Goal: Register for event/course

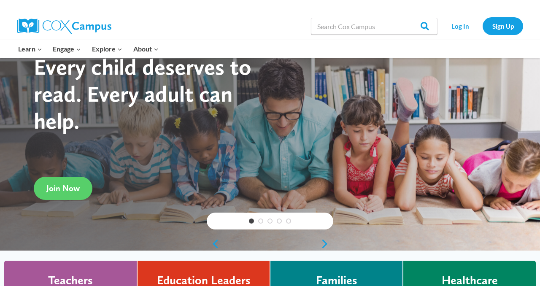
scroll to position [54, 0]
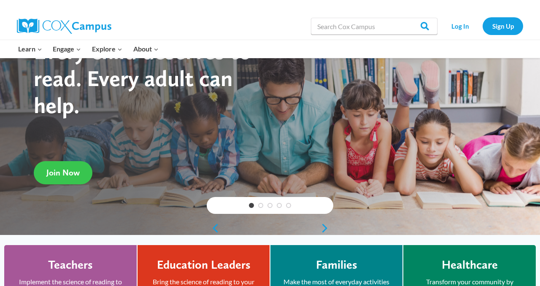
click at [69, 169] on span "Join Now" at bounding box center [62, 172] width 33 height 10
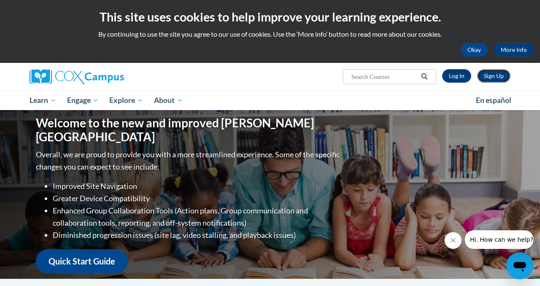
click at [494, 76] on link "Sign Up" at bounding box center [493, 75] width 33 height 13
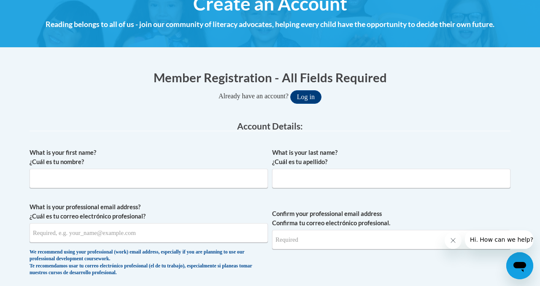
scroll to position [114, 0]
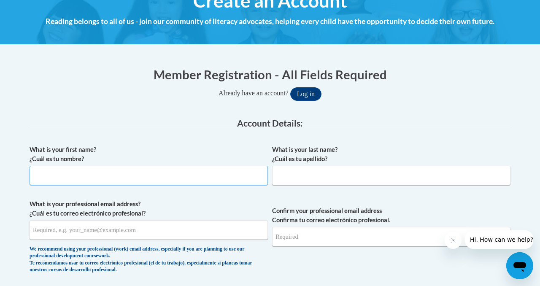
click at [66, 172] on input "What is your first name? ¿Cuál es tu nombre?" at bounding box center [149, 175] width 238 height 19
type input "Taylor"
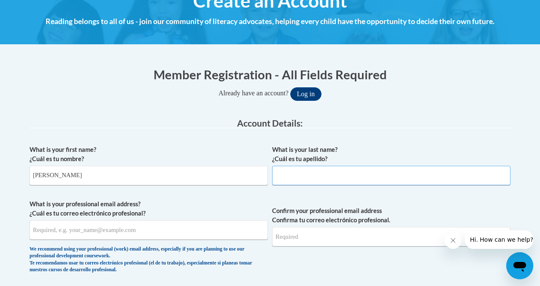
click at [322, 174] on input "What is your last name? ¿Cuál es tu apellido?" at bounding box center [391, 175] width 238 height 19
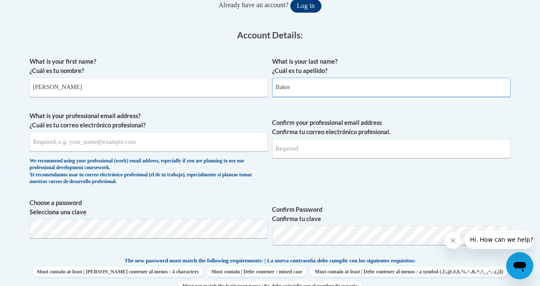
scroll to position [203, 0]
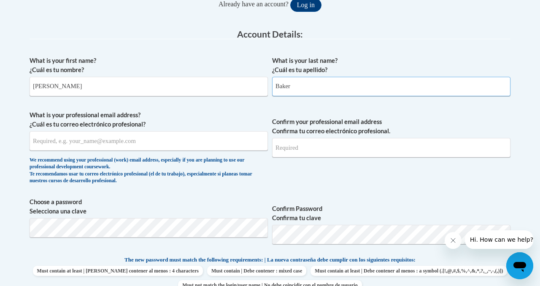
type input "Baker"
click at [68, 138] on input "What is your professional email address? ¿Cuál es tu correo electrónico profesi…" at bounding box center [149, 140] width 238 height 19
type input "Bakerta02@buffalostate.edu"
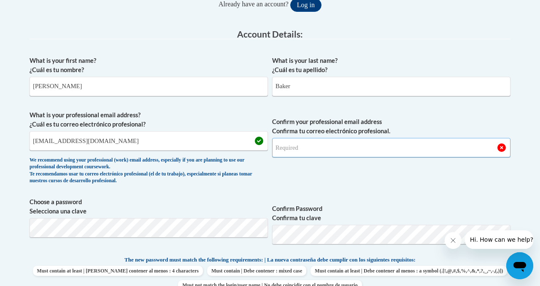
click at [315, 152] on input "Confirm your professional email address Confirma tu correo electrónico profesio…" at bounding box center [391, 147] width 238 height 19
type input "Bakerta02@buffalostate.edu"
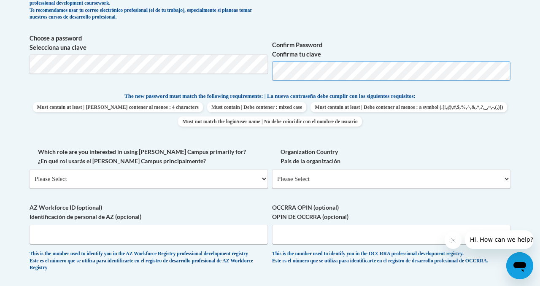
scroll to position [461, 0]
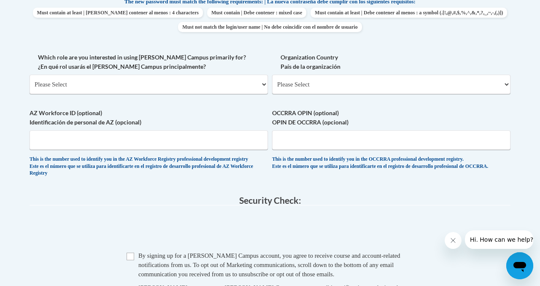
click at [128, 98] on div "Which role are you interested in using Cox Campus primarily for? ¿En qué rol us…" at bounding box center [149, 77] width 238 height 48
click at [114, 85] on select "Please Select College/University | Colegio/Universidad Community/Nonprofit Part…" at bounding box center [149, 84] width 238 height 19
select select "5a18ea06-2b54-4451-96f2-d152daf9eac5"
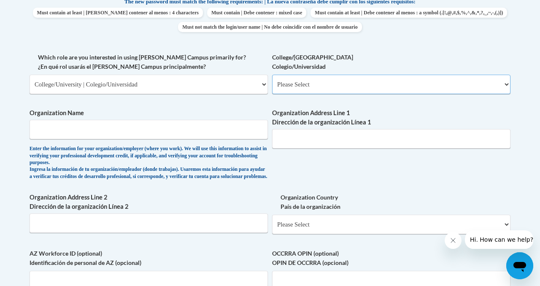
click at [340, 86] on select "Please Select College/University Staff | Empleado universitario College/Univers…" at bounding box center [391, 84] width 238 height 19
select select "99b32b07-cffc-426c-8bf6-0cd77760d84b"
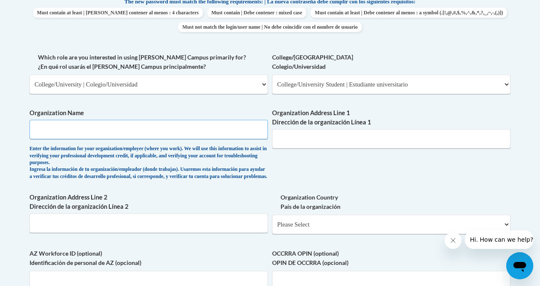
click at [65, 128] on input "Organization Name" at bounding box center [149, 129] width 238 height 19
type input "Buffalo State University"
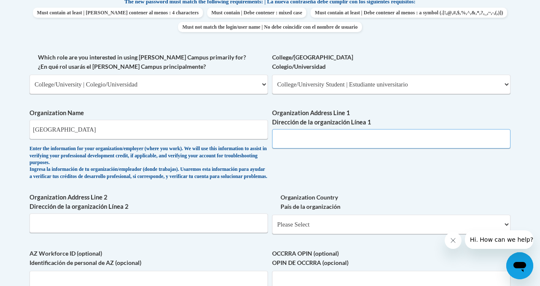
click at [308, 144] on input "Organization Address Line 1 Dirección de la organización Línea 1" at bounding box center [391, 138] width 238 height 19
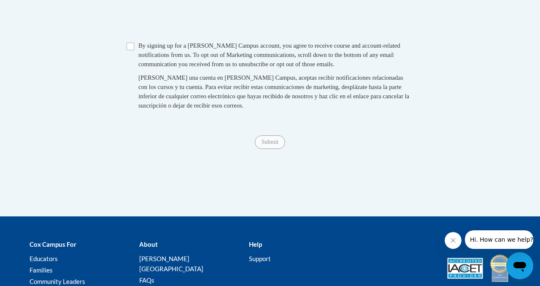
scroll to position [807, 0]
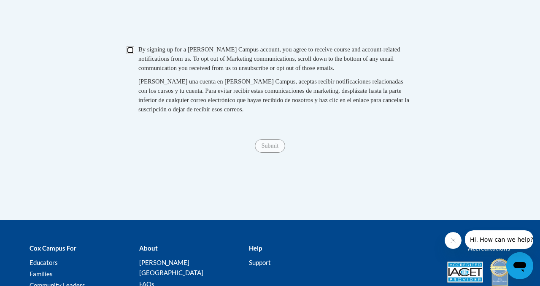
click at [131, 54] on input "Checkbox" at bounding box center [131, 50] width 8 height 8
checkbox input "true"
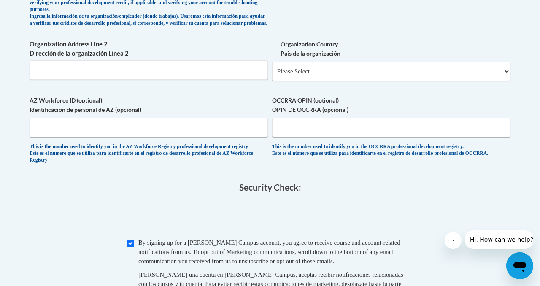
scroll to position [894, 0]
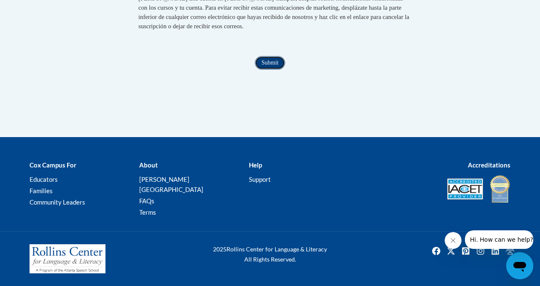
click at [268, 70] on input "Submit" at bounding box center [270, 62] width 30 height 13
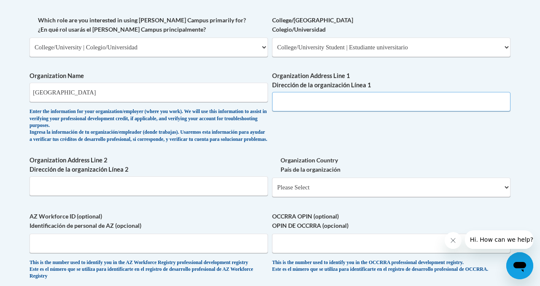
scroll to position [470, 0]
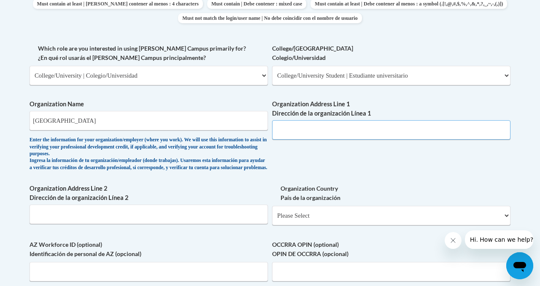
paste input "1300 Elmwood Ave, Buffalo, NY 14222"
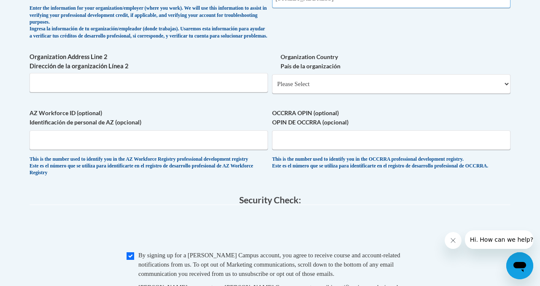
scroll to position [604, 0]
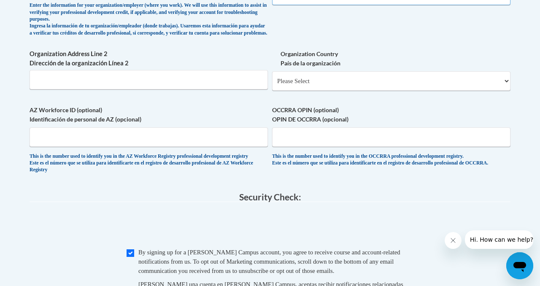
type input "1300 Elmwood Ave, Buffalo, NY 14222"
click at [333, 88] on select "Please Select United States | Estados Unidos Outside of the United States | Fue…" at bounding box center [391, 80] width 238 height 19
select select "ad49bcad-a171-4b2e-b99c-48b446064914"
select select
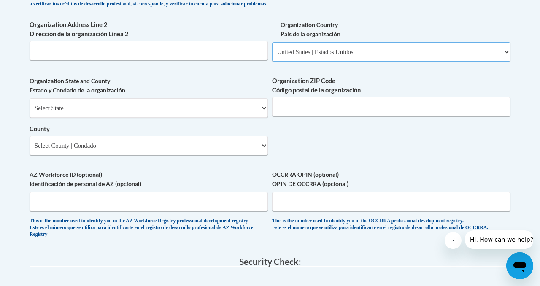
scroll to position [638, 0]
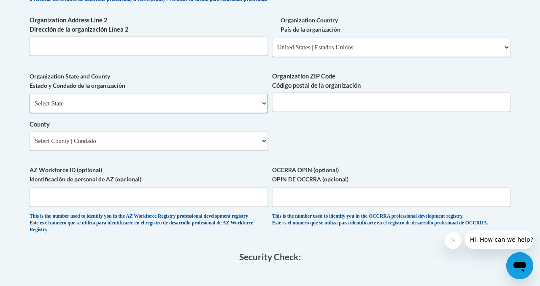
click at [135, 112] on select "Select State Alabama Alaska Arizona Arkansas California Colorado Connecticut De…" at bounding box center [149, 103] width 238 height 19
select select "New York"
click at [132, 151] on select "County" at bounding box center [149, 140] width 238 height 19
select select "Erie"
click at [334, 105] on input "Organization ZIP Code Código postal de la organización" at bounding box center [391, 101] width 238 height 19
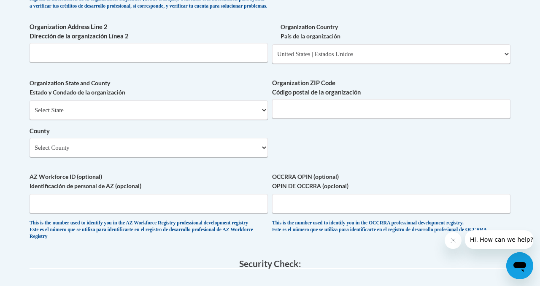
scroll to position [631, 0]
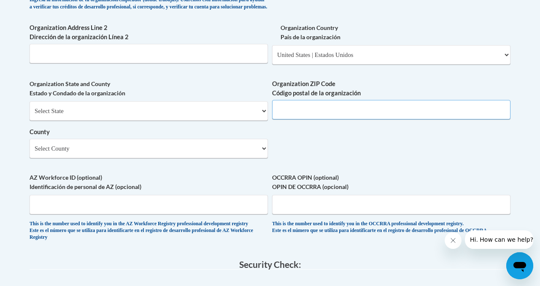
click at [346, 119] on input "Organization ZIP Code Código postal de la organización" at bounding box center [391, 109] width 238 height 19
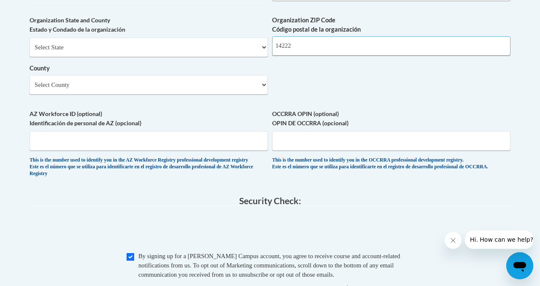
type input "14222"
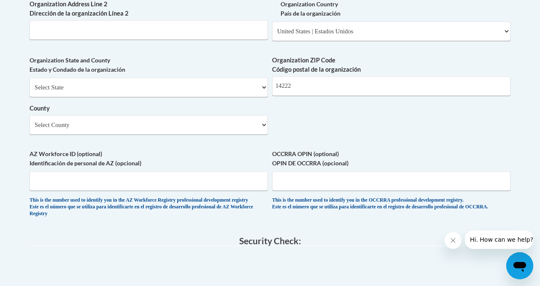
scroll to position [655, 0]
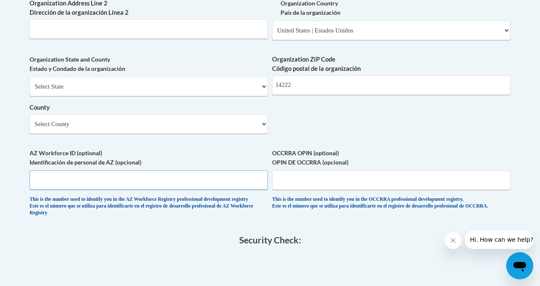
click at [179, 181] on input "AZ Workforce ID (optional) Identificación de personal de AZ (opcional)" at bounding box center [149, 179] width 238 height 19
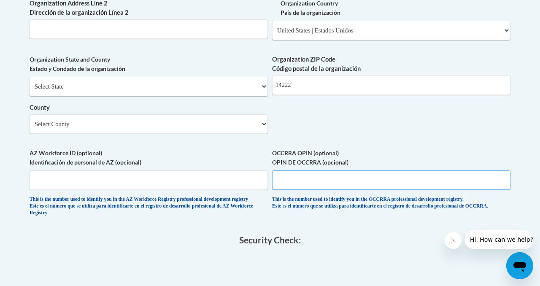
click at [313, 185] on input "OCCRRA OPIN (optional) OPIN DE OCCRRA (opcional)" at bounding box center [391, 179] width 238 height 19
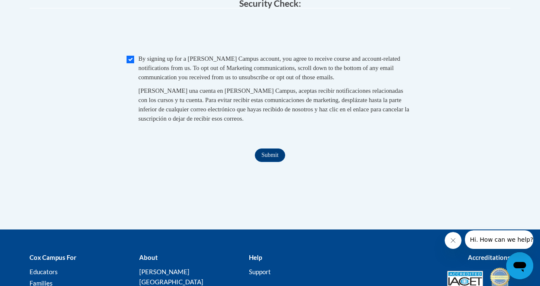
scroll to position [898, 0]
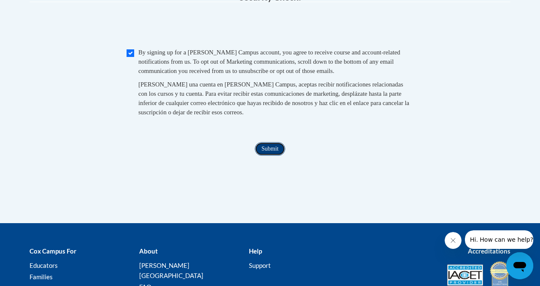
click at [276, 156] on input "Submit" at bounding box center [270, 148] width 30 height 13
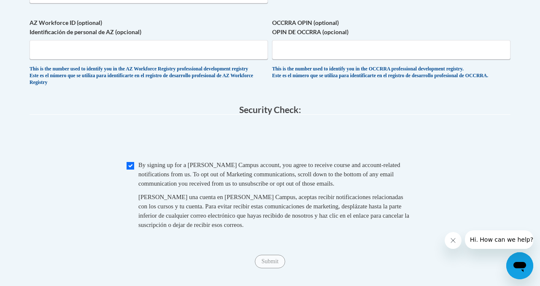
scroll to position [780, 0]
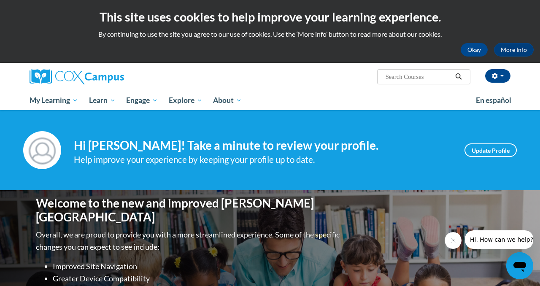
click at [396, 70] on span "Search Search..." at bounding box center [423, 76] width 93 height 15
click at [396, 76] on input "Search..." at bounding box center [418, 77] width 67 height 10
type input "systemic and explicit phonics instruction"
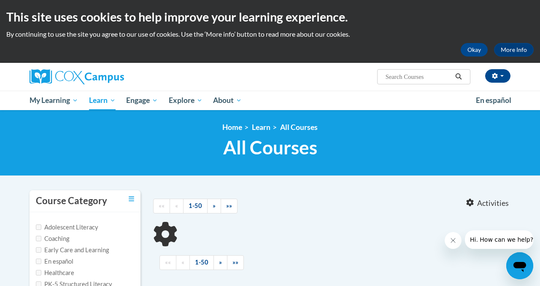
scroll to position [87, 0]
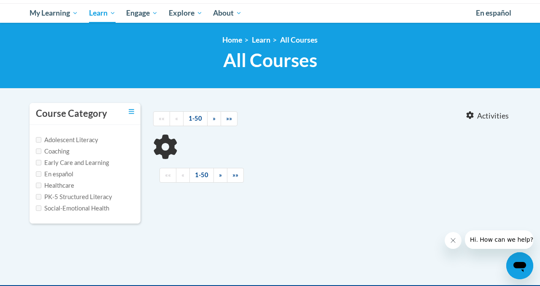
type input "systemic and explicit phonics instruction"
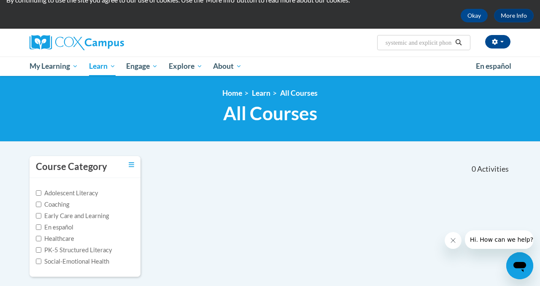
scroll to position [50, 0]
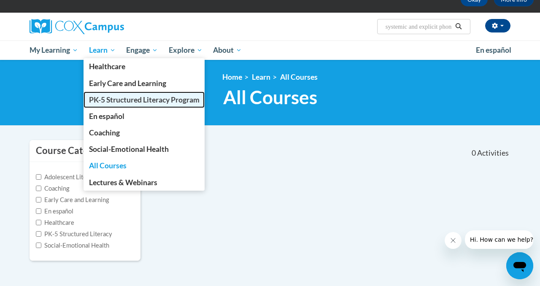
click at [119, 104] on link "PK-5 Structured Literacy Program" at bounding box center [144, 100] width 121 height 16
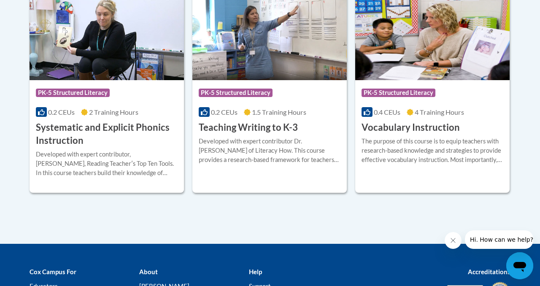
scroll to position [1048, 0]
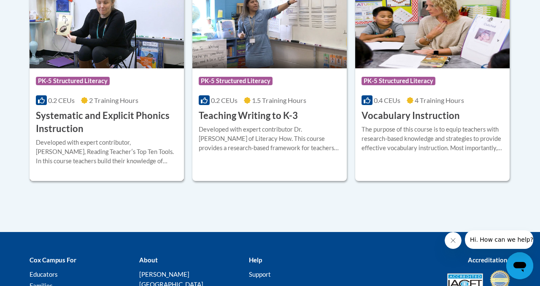
click at [91, 117] on h3 "Systematic and Explicit Phonics Instruction" at bounding box center [107, 122] width 142 height 26
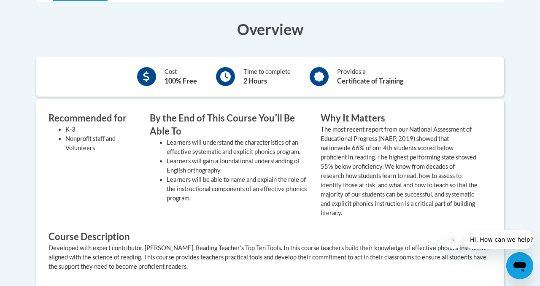
scroll to position [194, 0]
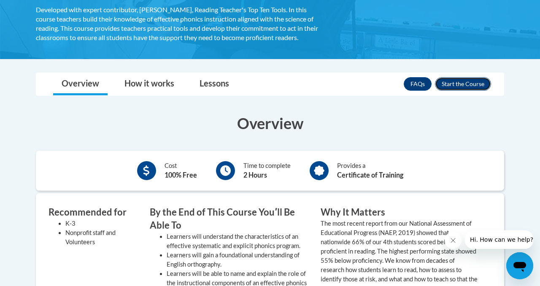
click at [458, 82] on button "Enroll" at bounding box center [463, 83] width 56 height 13
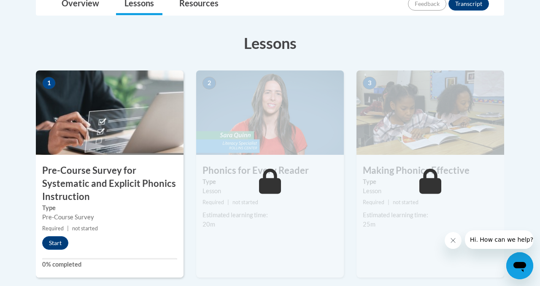
scroll to position [235, 0]
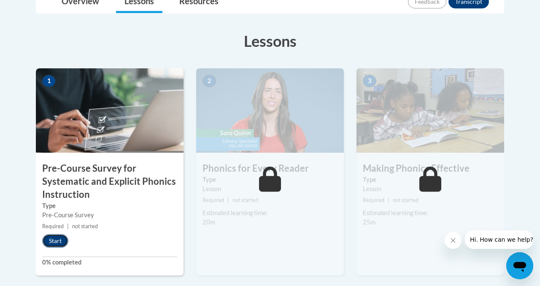
click at [56, 245] on button "Start" at bounding box center [55, 240] width 26 height 13
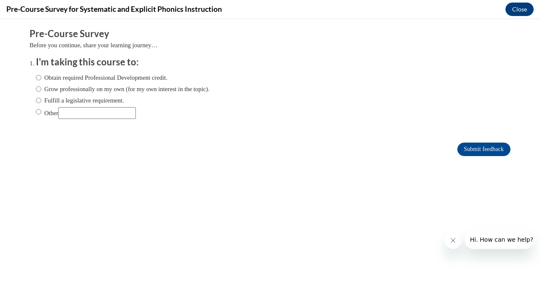
scroll to position [0, 0]
click at [42, 113] on label "Other" at bounding box center [86, 113] width 100 height 12
click at [41, 113] on input "Other" at bounding box center [38, 111] width 5 height 9
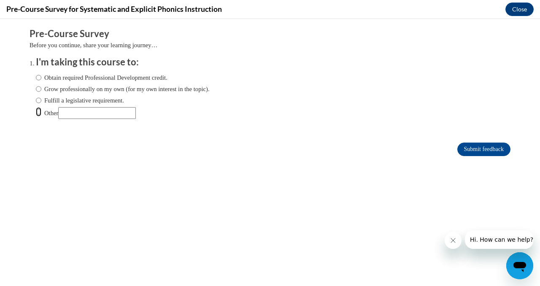
radio input "true"
click at [84, 112] on input "Other" at bounding box center [97, 113] width 78 height 12
type input "L"
click at [481, 148] on input "Submit feedback" at bounding box center [483, 149] width 53 height 13
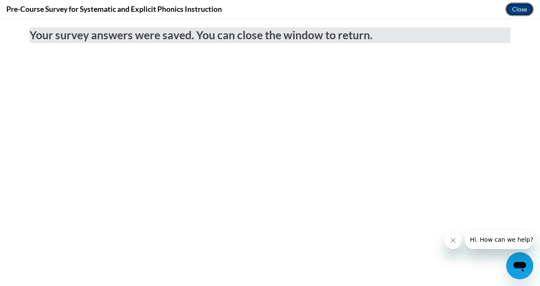
click at [523, 9] on button "Close" at bounding box center [519, 9] width 28 height 13
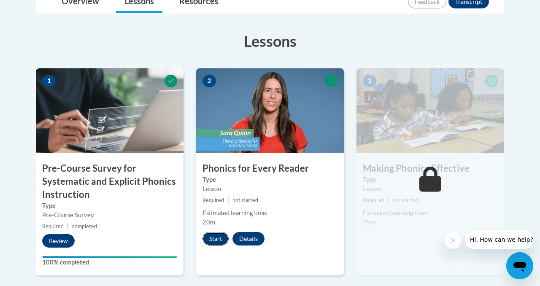
click at [219, 240] on button "Start" at bounding box center [215, 238] width 26 height 13
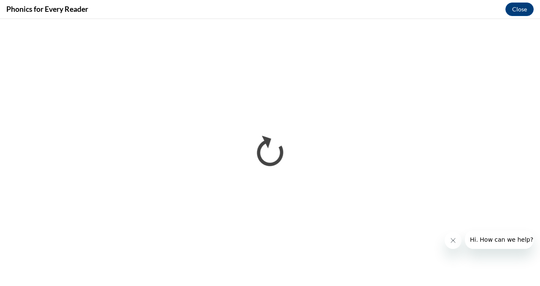
click at [455, 244] on button "Close message from company" at bounding box center [453, 240] width 17 height 17
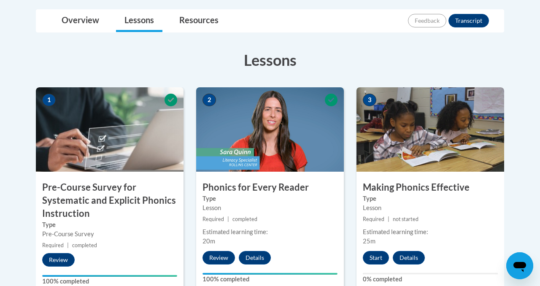
scroll to position [212, 0]
